Goal: Transaction & Acquisition: Purchase product/service

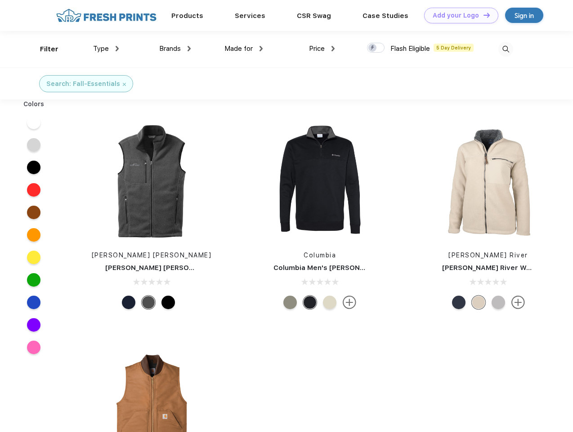
scroll to position [0, 0]
click at [458, 15] on link "Add your Logo Design Tool" at bounding box center [461, 16] width 74 height 16
click at [0, 0] on div "Design Tool" at bounding box center [0, 0] width 0 height 0
click at [483, 15] on link "Add your Logo Design Tool" at bounding box center [461, 16] width 74 height 16
click at [43, 49] on div "Filter" at bounding box center [49, 49] width 18 height 10
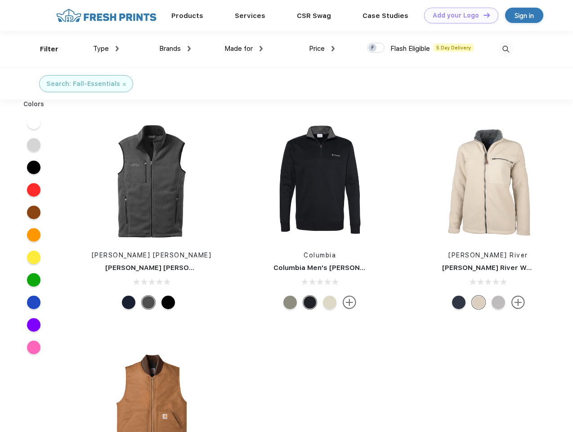
click at [106, 49] on span "Type" at bounding box center [101, 49] width 16 height 8
click at [175, 49] on span "Brands" at bounding box center [170, 49] width 22 height 8
click at [244, 49] on span "Made for" at bounding box center [239, 49] width 28 height 8
click at [322, 49] on span "Price" at bounding box center [317, 49] width 16 height 8
click at [376, 48] on div at bounding box center [376, 48] width 18 height 10
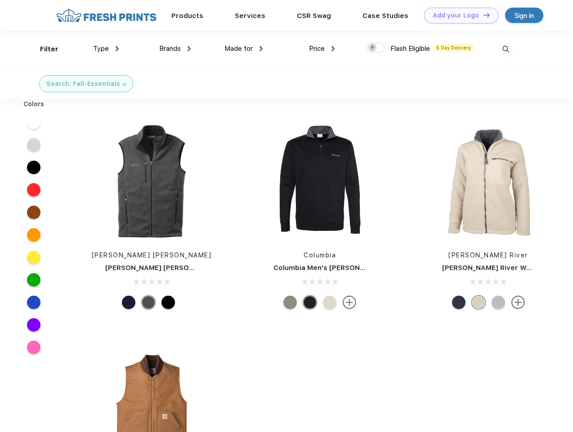
click at [373, 48] on input "checkbox" at bounding box center [370, 45] width 6 height 6
click at [506, 49] on img at bounding box center [506, 49] width 15 height 15
